Goal: Transaction & Acquisition: Book appointment/travel/reservation

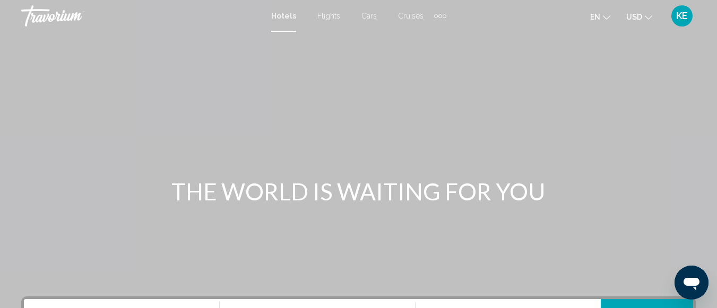
click at [284, 19] on span "Hotels" at bounding box center [283, 16] width 25 height 8
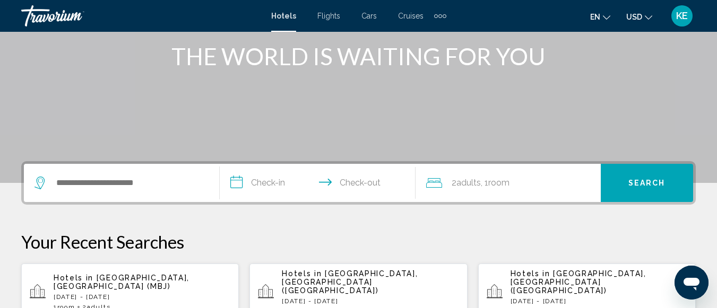
scroll to position [169, 0]
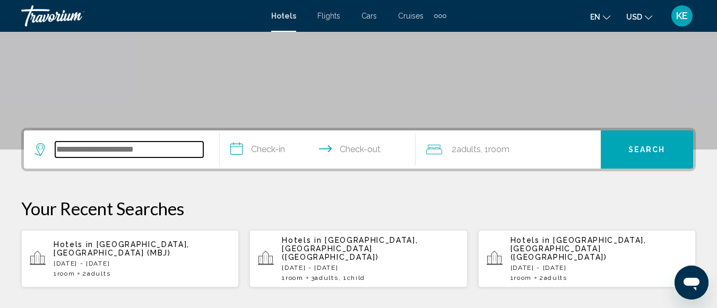
click at [163, 150] on input "Search widget" at bounding box center [129, 150] width 148 height 16
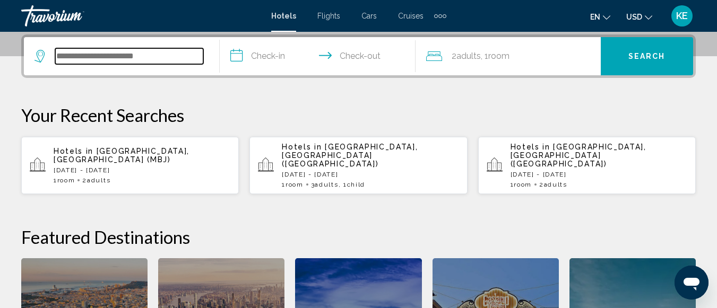
click at [140, 56] on input "Search widget" at bounding box center [129, 56] width 148 height 16
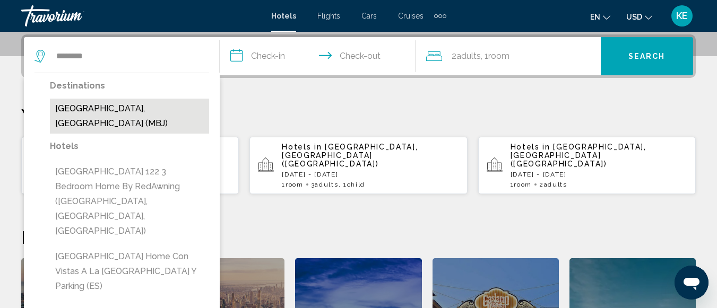
click at [139, 108] on button "[GEOGRAPHIC_DATA], [GEOGRAPHIC_DATA] (MBJ)" at bounding box center [129, 116] width 159 height 35
type input "**********"
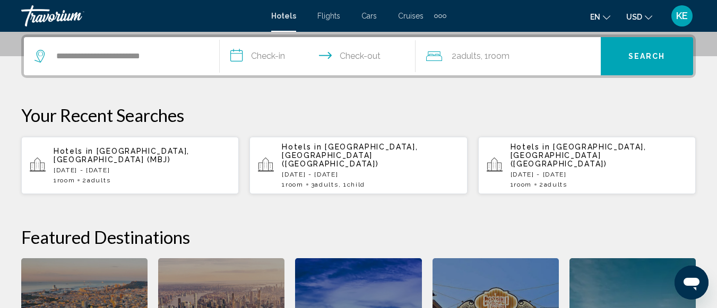
click at [260, 64] on input "**********" at bounding box center [320, 57] width 200 height 41
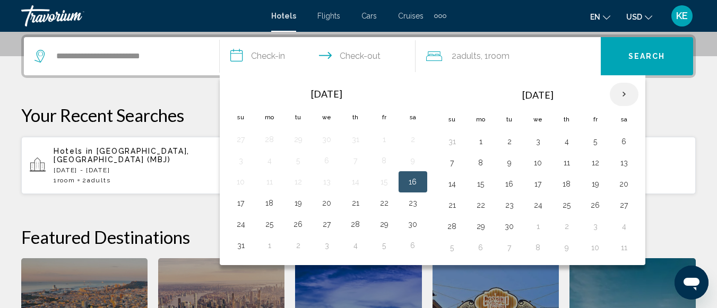
click at [628, 95] on th "Next month" at bounding box center [623, 94] width 29 height 23
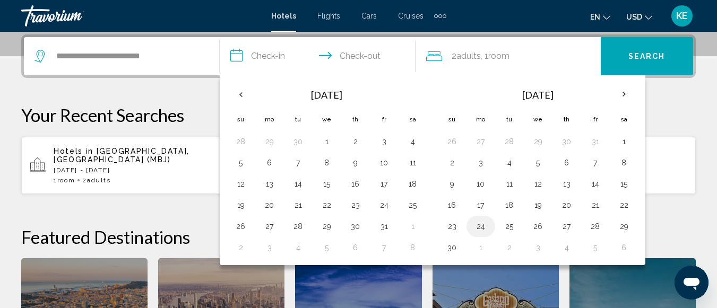
click at [486, 228] on button "24" at bounding box center [480, 226] width 17 height 15
click at [510, 227] on button "25" at bounding box center [509, 226] width 17 height 15
type input "**********"
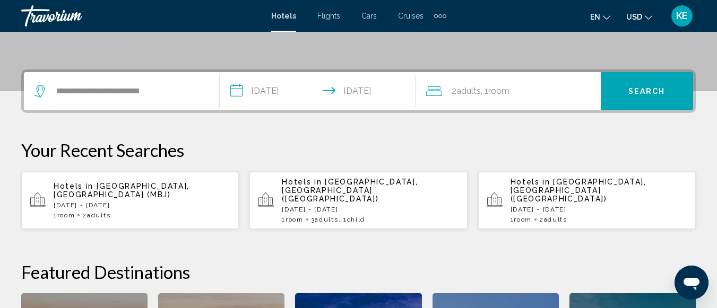
scroll to position [222, 0]
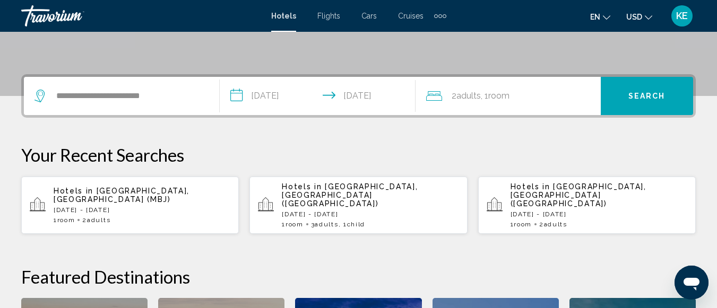
click at [524, 93] on div "2 Adult Adults , 1 Room rooms" at bounding box center [513, 96] width 175 height 15
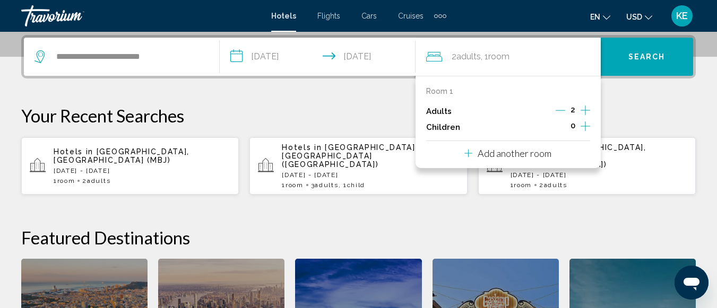
scroll to position [262, 0]
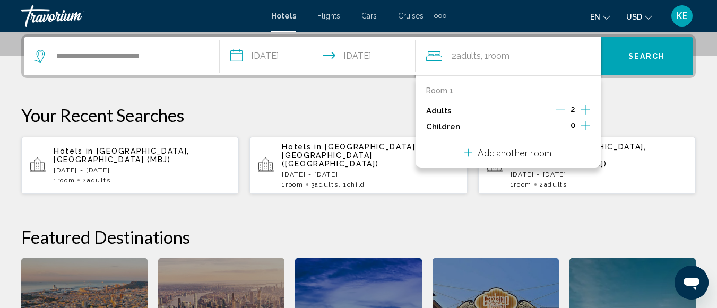
click at [583, 109] on icon "Increment adults" at bounding box center [585, 109] width 10 height 13
click at [586, 127] on icon "Increment children" at bounding box center [585, 125] width 10 height 13
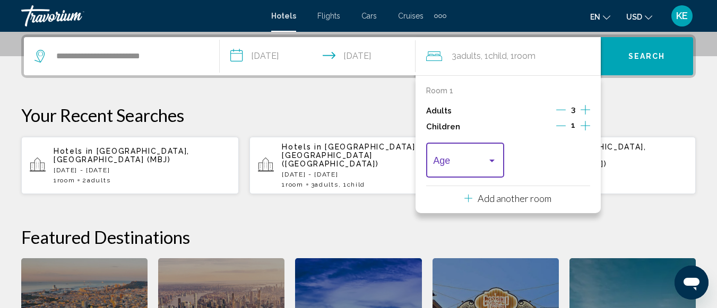
click at [491, 163] on div "Travelers: 3 adults, 1 child" at bounding box center [492, 160] width 10 height 8
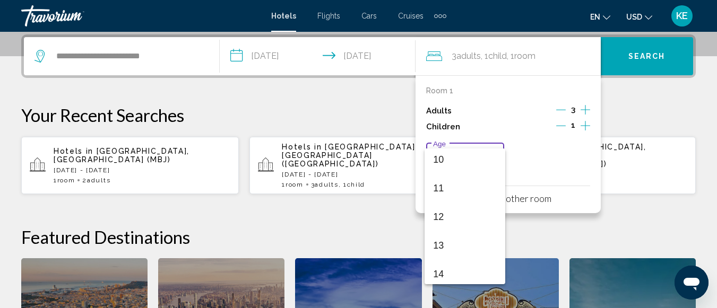
scroll to position [297, 0]
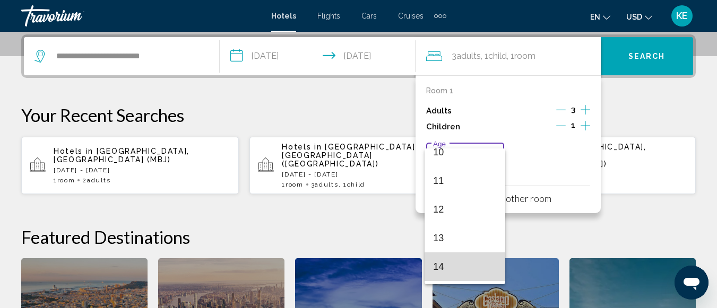
click at [469, 272] on span "14" at bounding box center [465, 266] width 64 height 29
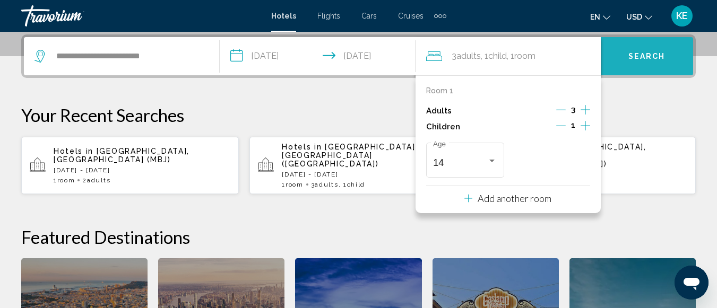
click at [656, 64] on button "Search" at bounding box center [646, 56] width 92 height 38
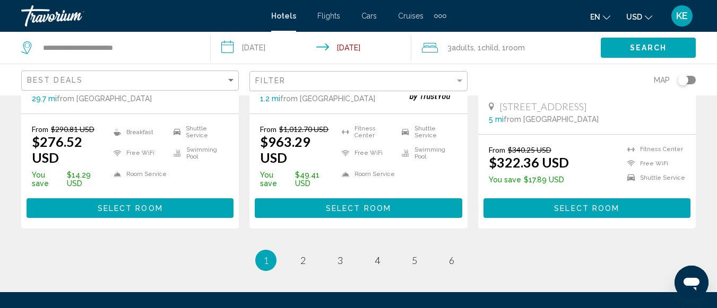
scroll to position [1534, 0]
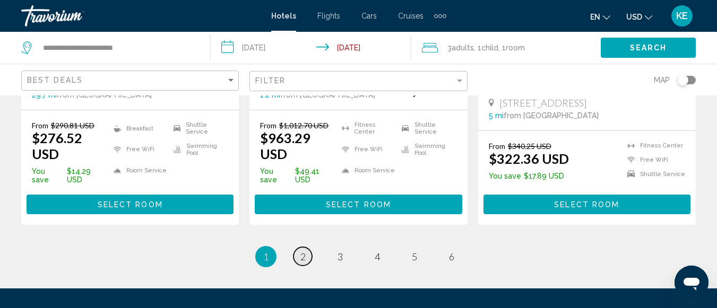
click at [302, 251] on span "2" at bounding box center [302, 257] width 5 height 12
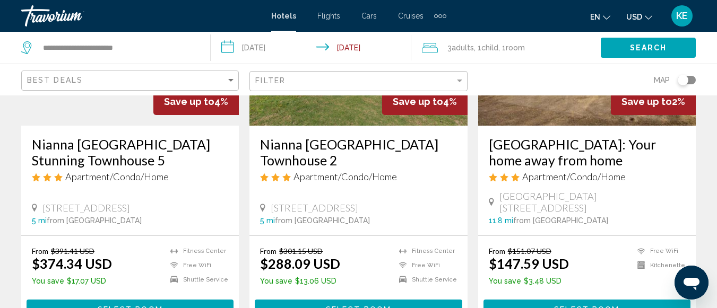
scroll to position [573, 0]
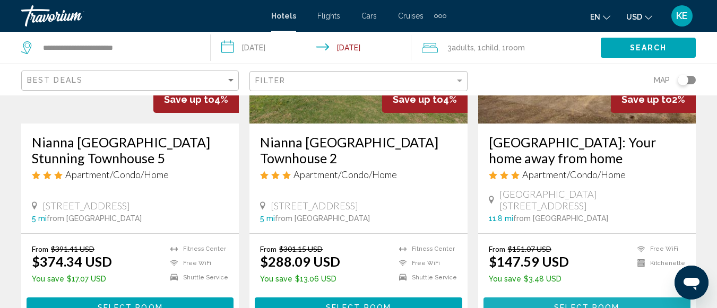
click at [578, 304] on span "Select Room" at bounding box center [586, 308] width 65 height 8
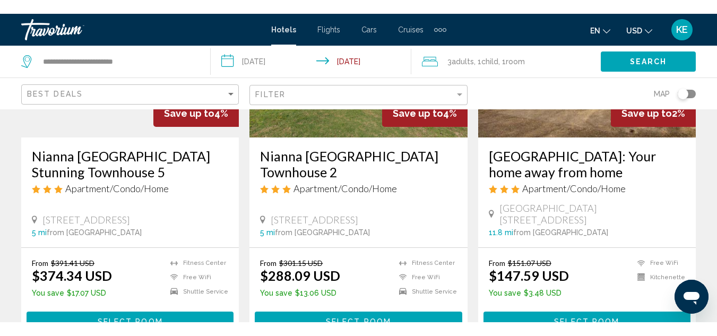
scroll to position [130, 0]
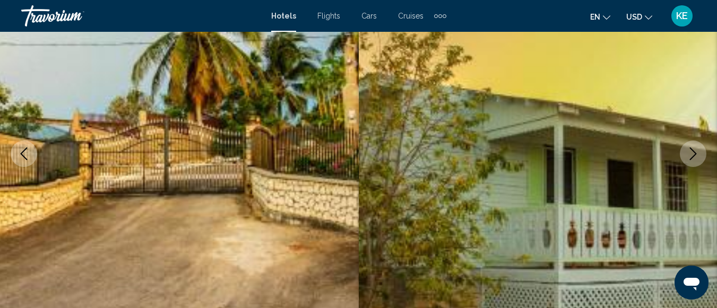
click at [693, 157] on icon "Next image" at bounding box center [692, 153] width 13 height 13
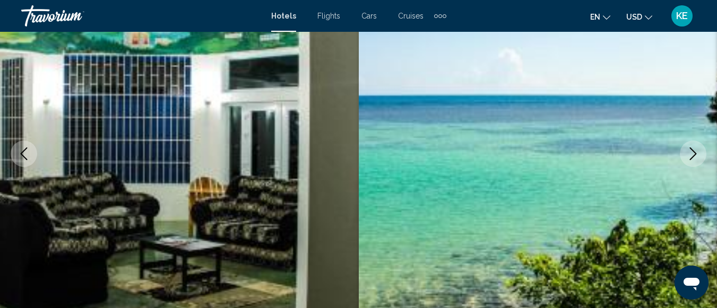
click at [693, 157] on icon "Next image" at bounding box center [692, 153] width 13 height 13
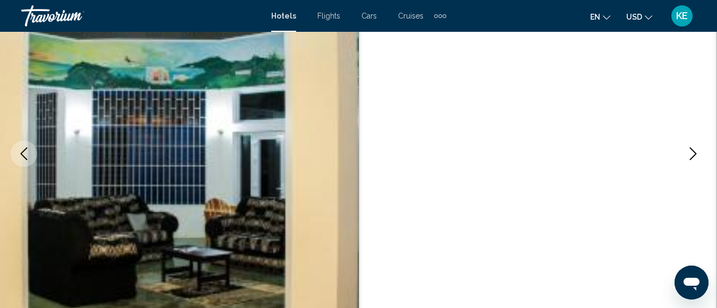
click at [693, 157] on icon "Next image" at bounding box center [692, 153] width 13 height 13
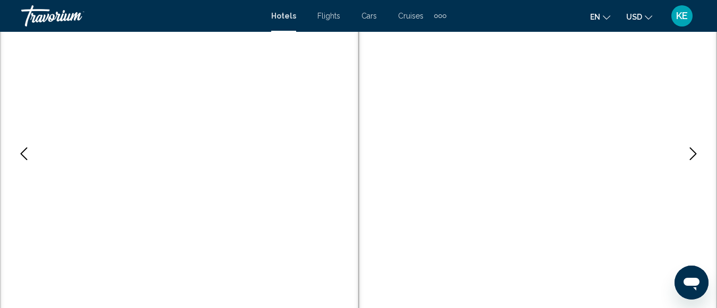
click at [693, 157] on icon "Next image" at bounding box center [692, 153] width 13 height 13
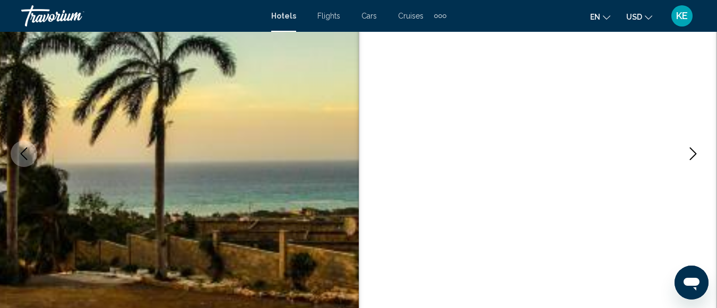
click at [693, 157] on icon "Next image" at bounding box center [692, 153] width 13 height 13
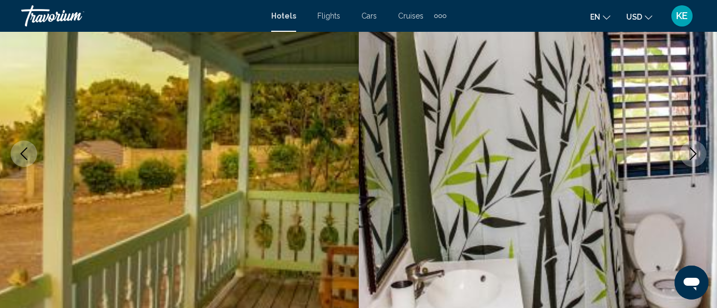
click at [693, 157] on icon "Next image" at bounding box center [692, 153] width 13 height 13
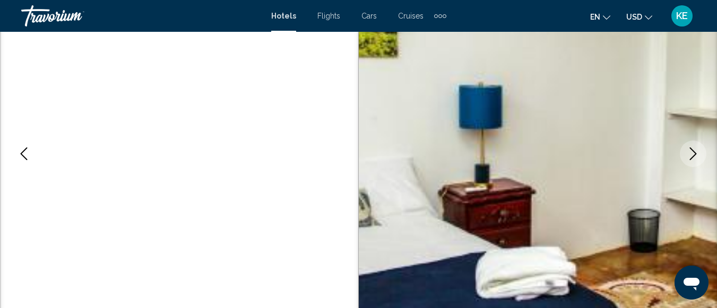
click at [693, 157] on icon "Next image" at bounding box center [692, 153] width 13 height 13
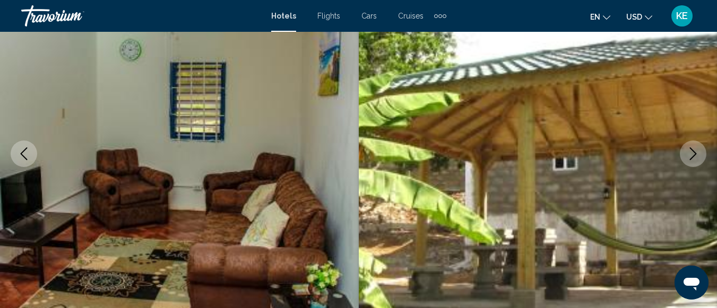
click at [20, 155] on icon "Previous image" at bounding box center [24, 153] width 13 height 13
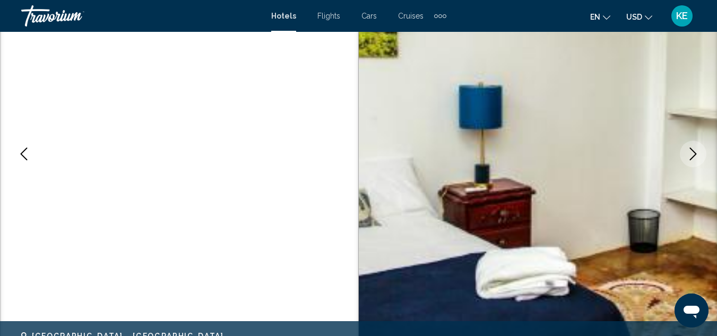
drag, startPoint x: 262, startPoint y: 130, endPoint x: 322, endPoint y: 77, distance: 80.0
click at [322, 77] on img "Main content" at bounding box center [179, 154] width 359 height 504
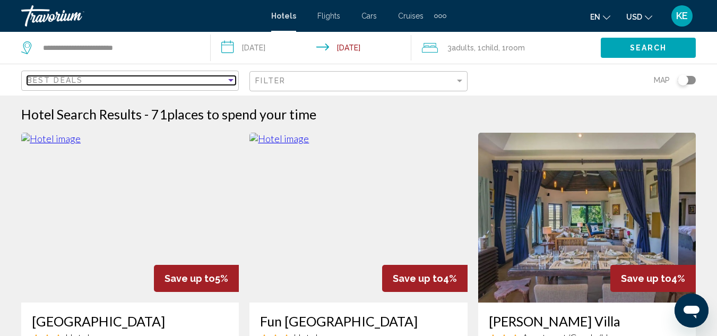
click at [232, 80] on div "Sort by" at bounding box center [230, 80] width 5 height 3
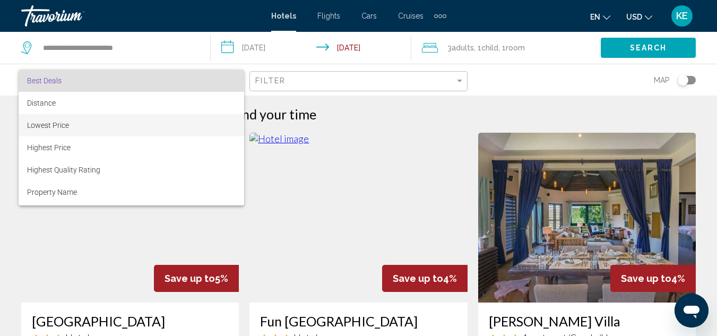
click at [207, 120] on span "Lowest Price" at bounding box center [131, 125] width 208 height 22
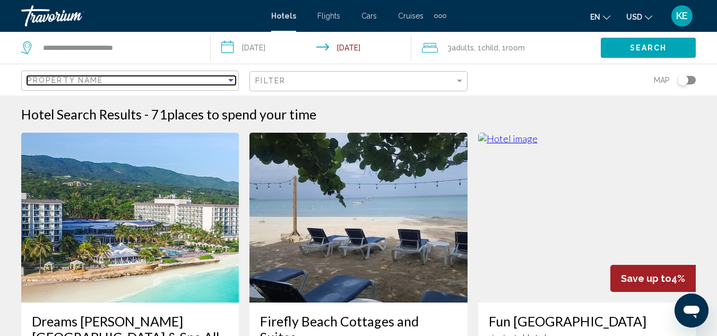
click at [232, 79] on div "Sort by" at bounding box center [230, 80] width 5 height 3
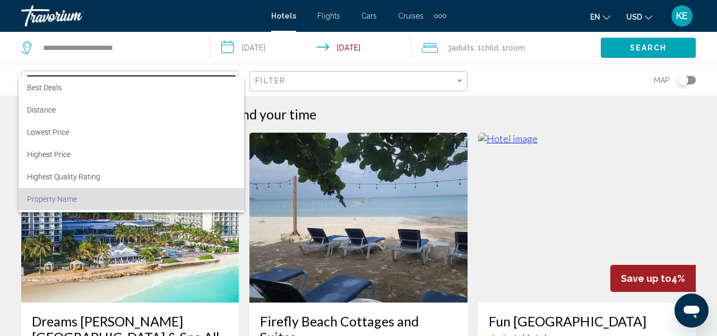
scroll to position [20, 0]
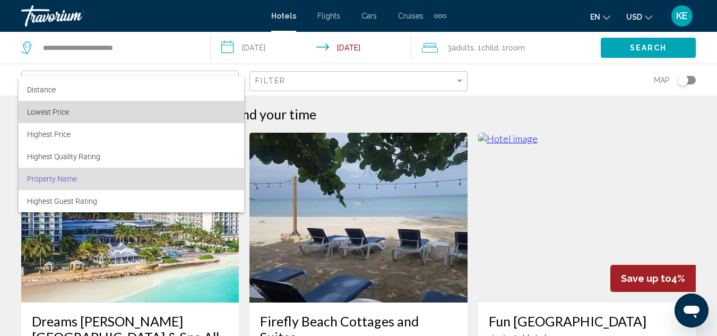
click at [140, 117] on span "Lowest Price" at bounding box center [131, 112] width 208 height 22
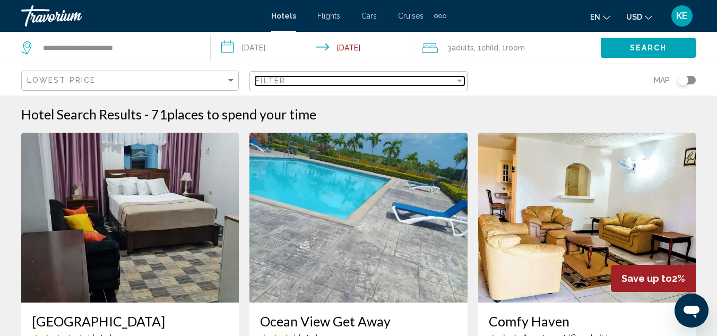
click at [460, 80] on div "Filter" at bounding box center [459, 81] width 5 height 3
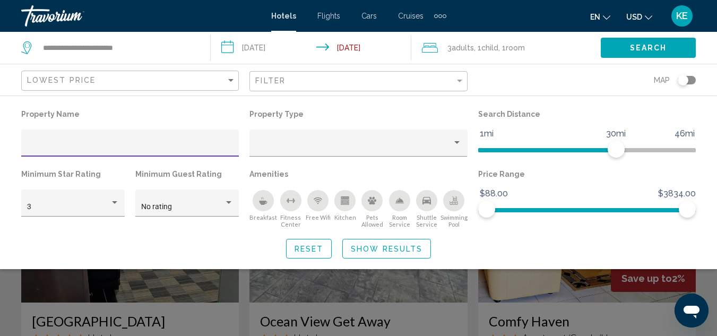
click at [373, 249] on span "Show Results" at bounding box center [387, 249] width 72 height 8
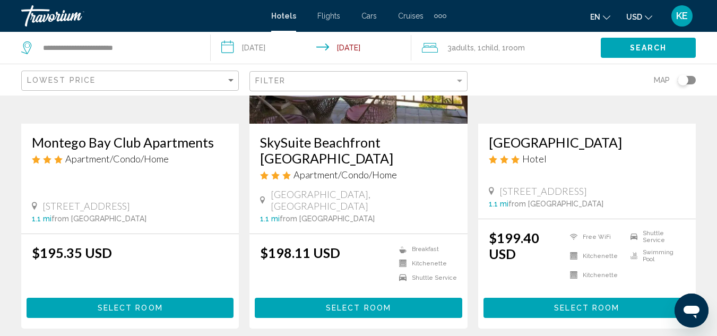
scroll to position [594, 0]
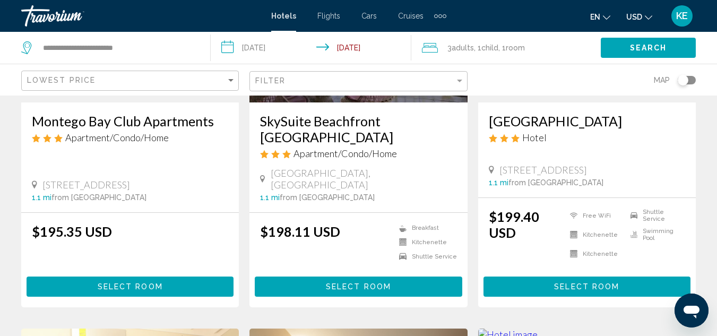
click at [602, 283] on span "Select Room" at bounding box center [586, 287] width 65 height 8
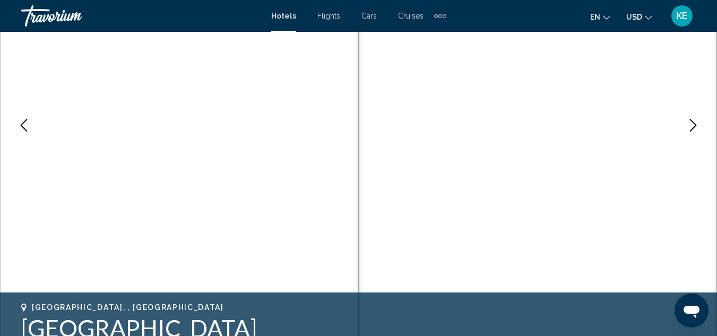
scroll to position [180, 0]
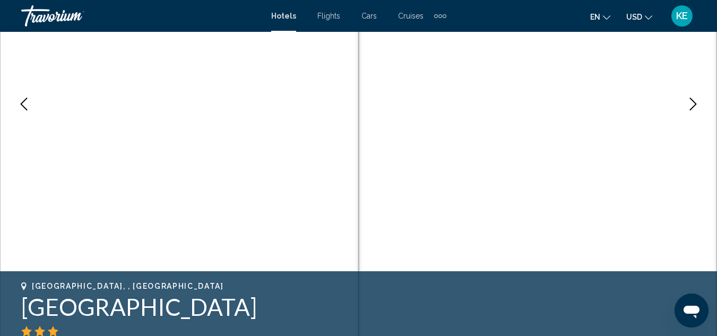
click at [686, 111] on button "Next image" at bounding box center [693, 104] width 27 height 27
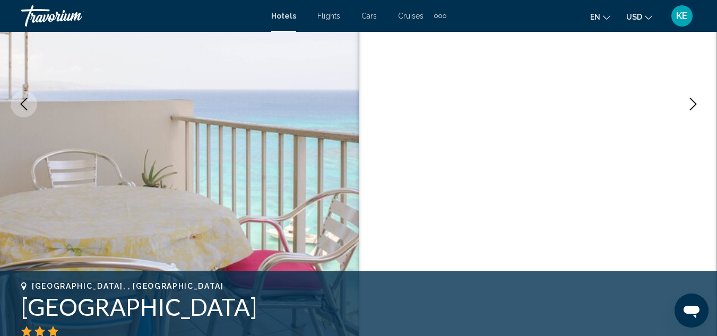
click at [686, 111] on button "Next image" at bounding box center [693, 104] width 27 height 27
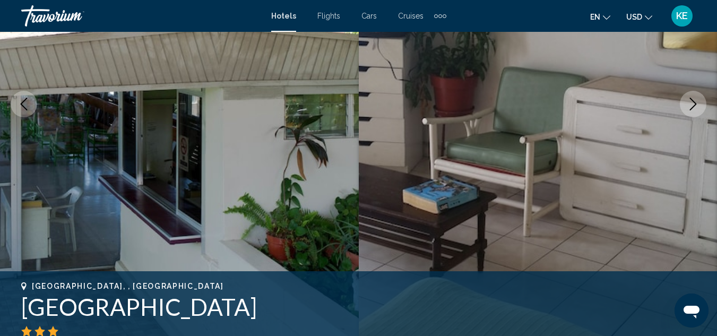
click at [686, 111] on button "Next image" at bounding box center [693, 104] width 27 height 27
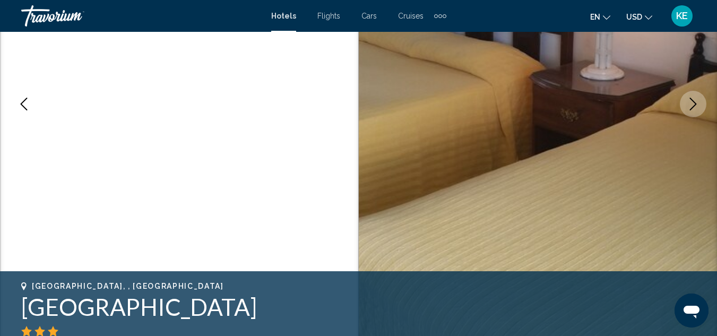
click at [686, 111] on button "Next image" at bounding box center [693, 104] width 27 height 27
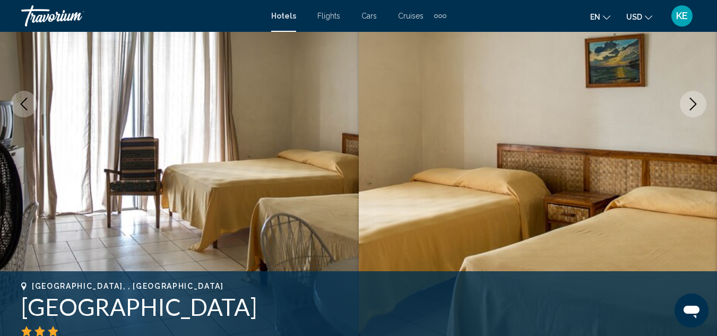
click at [686, 111] on button "Next image" at bounding box center [693, 104] width 27 height 27
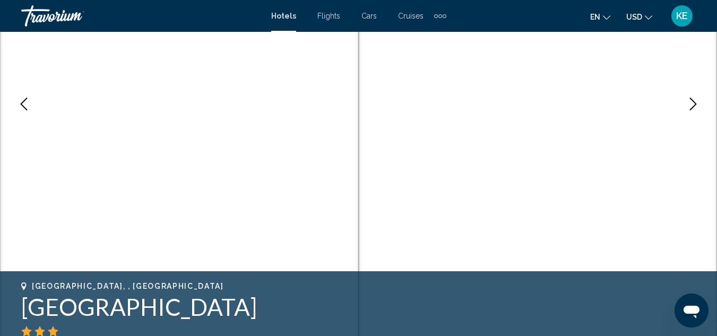
click at [686, 111] on button "Next image" at bounding box center [693, 104] width 27 height 27
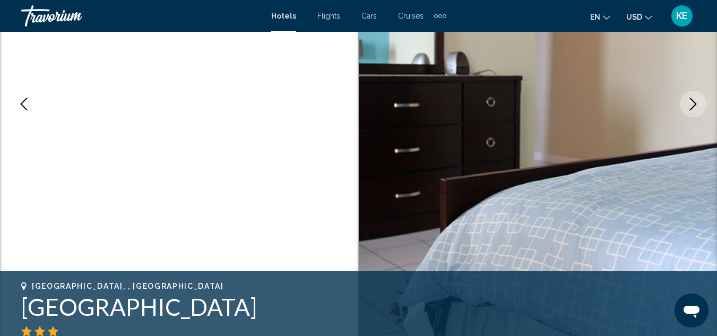
click at [686, 111] on button "Next image" at bounding box center [693, 104] width 27 height 27
